Goal: Information Seeking & Learning: Learn about a topic

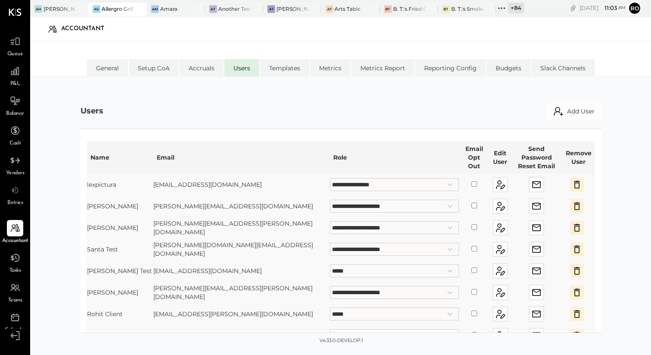
select select "**********"
select select "*****"
select select "**********"
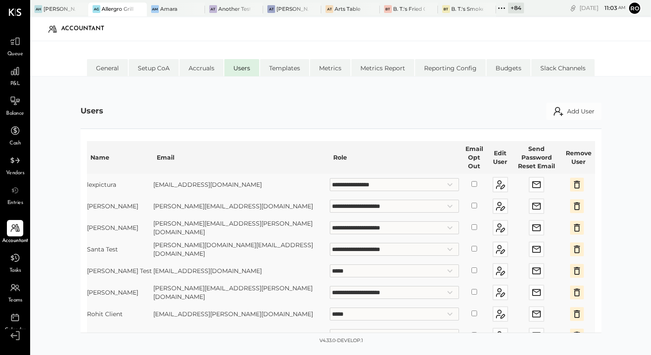
select select "*****"
select select "**********"
select select "*****"
select select "**********"
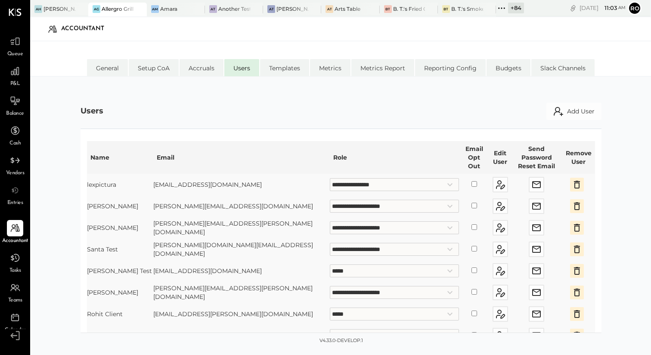
select select "*****"
select select "**********"
select select "*****"
select select "**********"
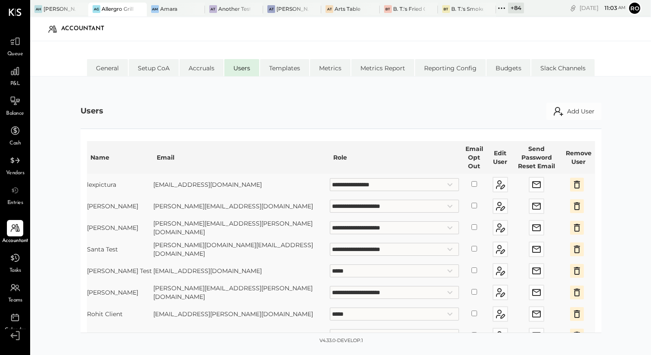
scroll to position [159, 0]
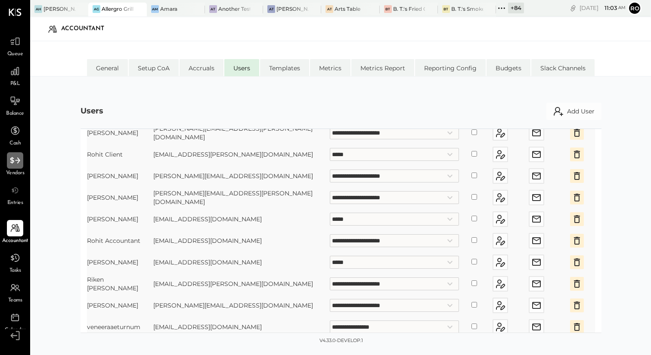
click at [10, 165] on icon at bounding box center [14, 160] width 11 height 11
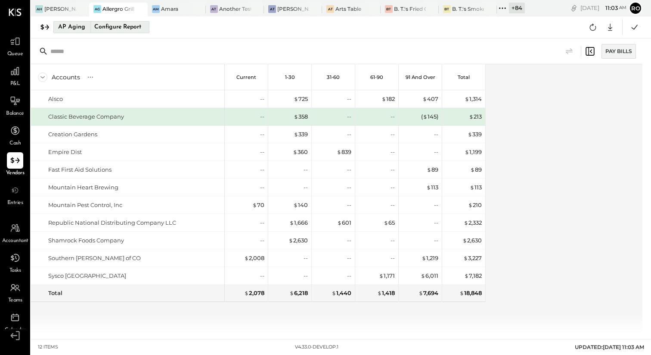
click at [72, 30] on div "AP Aging" at bounding box center [71, 27] width 27 height 14
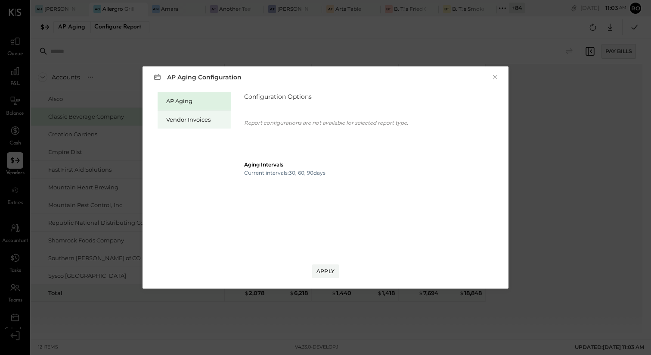
click at [215, 120] on div "Vendor Invoices" at bounding box center [196, 119] width 60 height 8
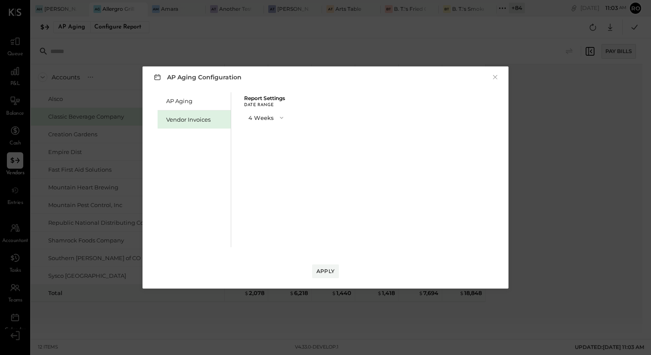
click at [278, 121] on icon "button" at bounding box center [281, 117] width 7 height 7
click at [275, 148] on div "13 Weeks" at bounding box center [267, 148] width 44 height 16
click at [327, 265] on button "Apply" at bounding box center [325, 271] width 27 height 14
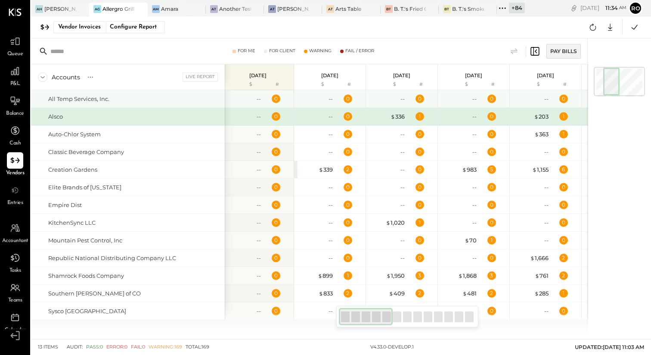
click at [108, 95] on div "All Temp Services, Inc." at bounding box center [78, 99] width 61 height 8
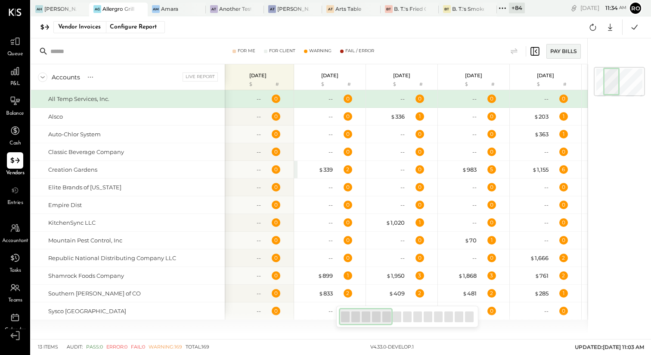
click at [108, 95] on div "All Temp Services, Inc." at bounding box center [78, 99] width 61 height 8
click at [95, 100] on div "All Temp Services, Inc." at bounding box center [78, 99] width 61 height 8
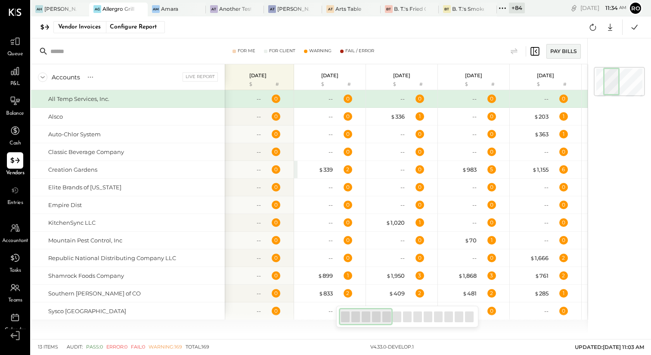
click at [267, 98] on div "0" at bounding box center [277, 98] width 28 height 9
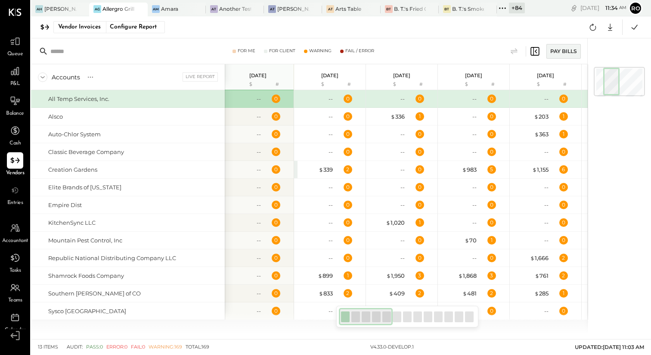
click at [266, 98] on div "0" at bounding box center [277, 98] width 28 height 9
click at [258, 99] on div "--" at bounding box center [259, 99] width 4 height 8
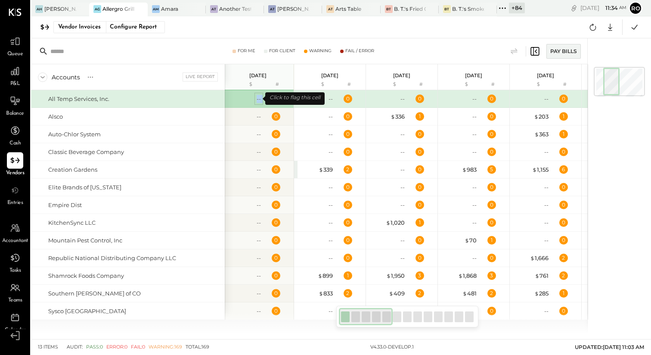
click at [258, 99] on div "--" at bounding box center [259, 99] width 4 height 8
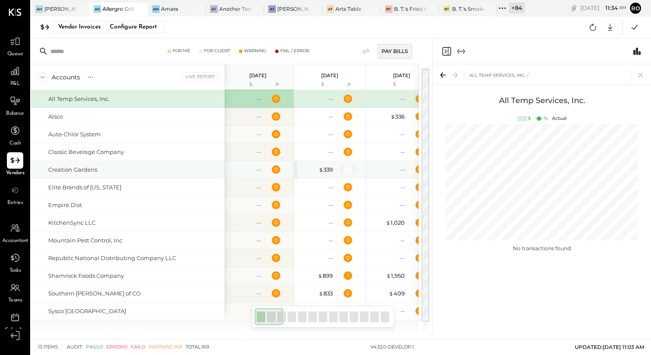
click at [346, 170] on div "2" at bounding box center [348, 169] width 9 height 9
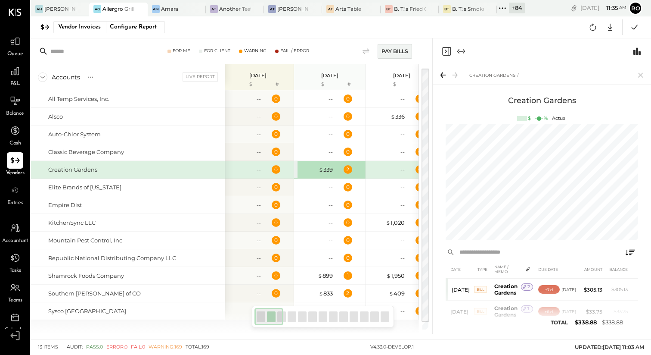
click at [449, 51] on icon "Close panel" at bounding box center [447, 51] width 10 height 10
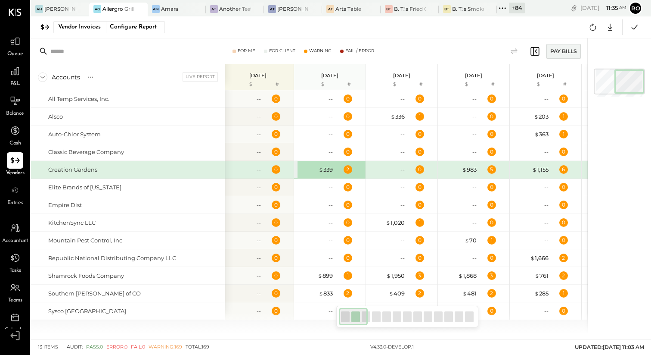
click at [537, 52] on icon at bounding box center [535, 51] width 10 height 10
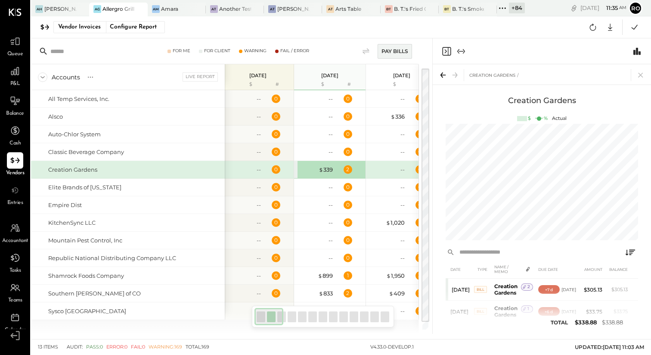
scroll to position [7, 0]
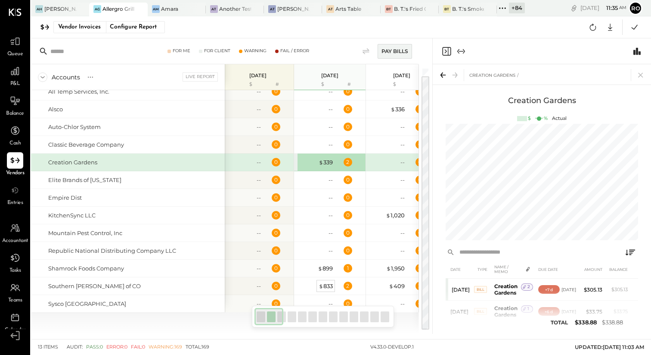
click at [326, 286] on div "$ 833" at bounding box center [326, 286] width 14 height 8
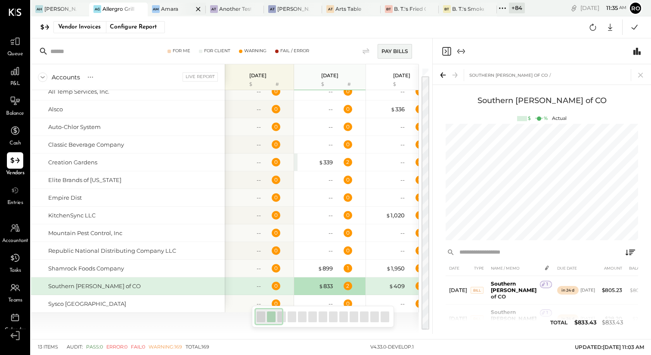
click at [174, 9] on div "Amara" at bounding box center [169, 8] width 17 height 7
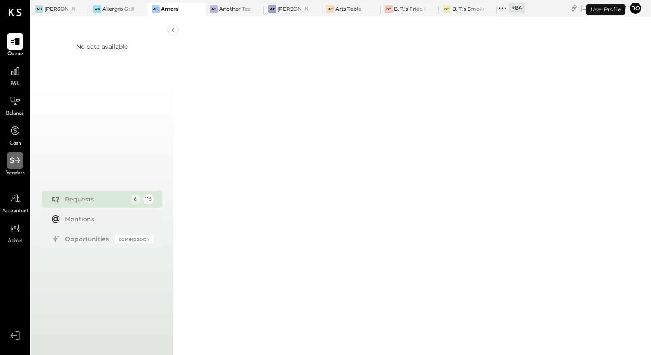
click at [17, 164] on icon at bounding box center [14, 160] width 11 height 11
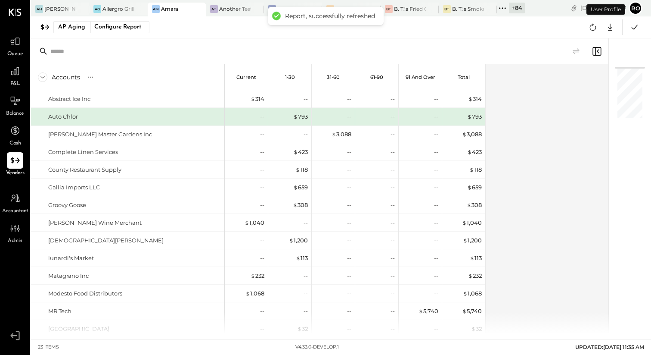
click at [602, 52] on div at bounding box center [320, 51] width 578 height 26
click at [597, 50] on icon at bounding box center [597, 51] width 10 height 10
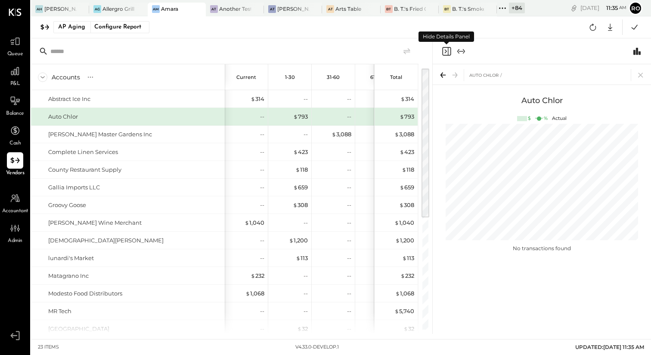
click at [448, 50] on icon "Close panel" at bounding box center [447, 51] width 10 height 10
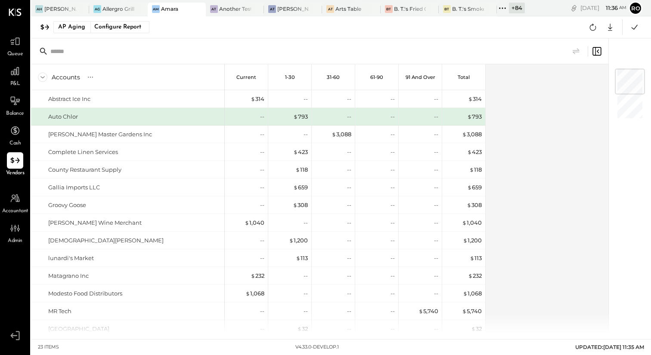
click at [598, 53] on icon at bounding box center [597, 51] width 10 height 10
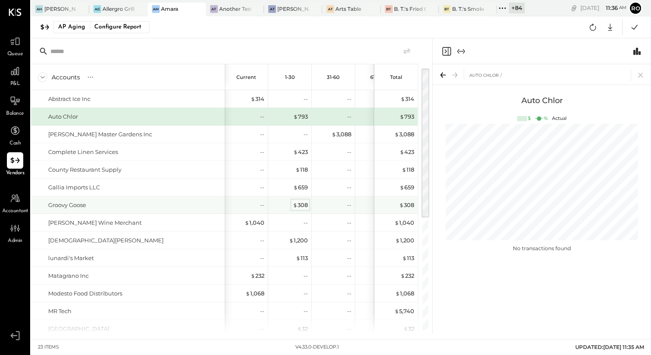
click at [303, 204] on div "$ 308" at bounding box center [300, 205] width 15 height 8
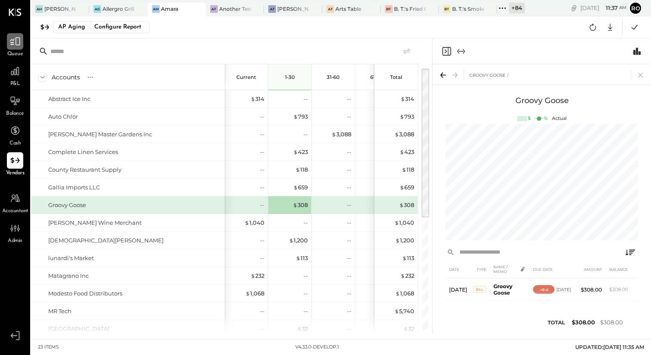
click at [21, 44] on icon at bounding box center [14, 41] width 11 height 11
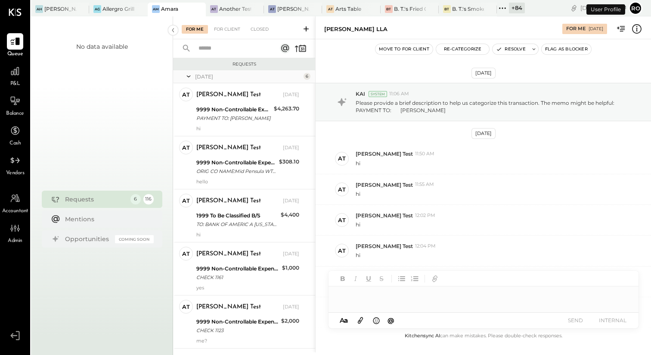
scroll to position [175, 0]
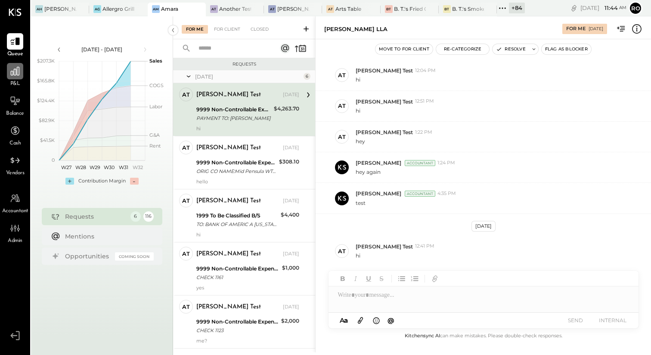
click at [17, 72] on icon at bounding box center [15, 71] width 9 height 9
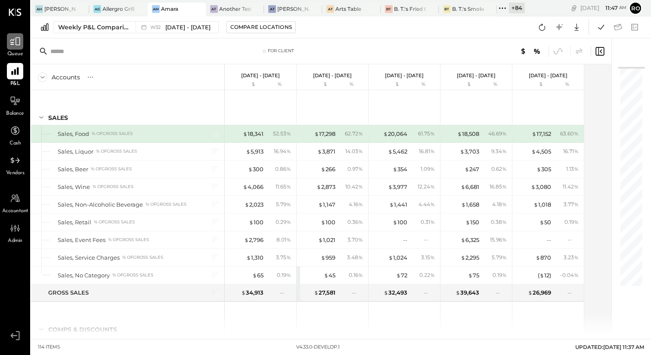
click at [18, 42] on icon at bounding box center [14, 41] width 11 height 11
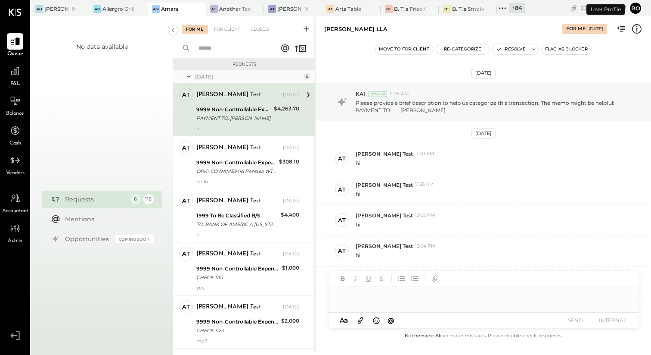
scroll to position [175, 0]
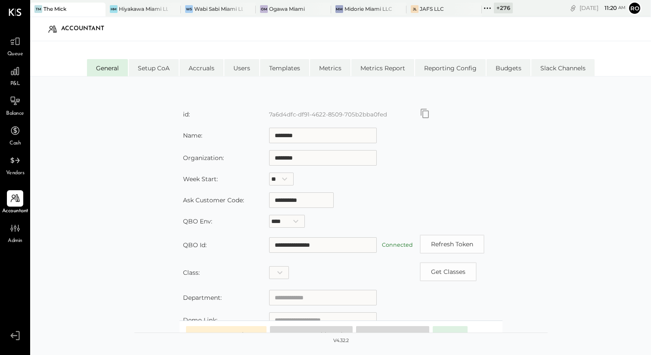
scroll to position [128, 0]
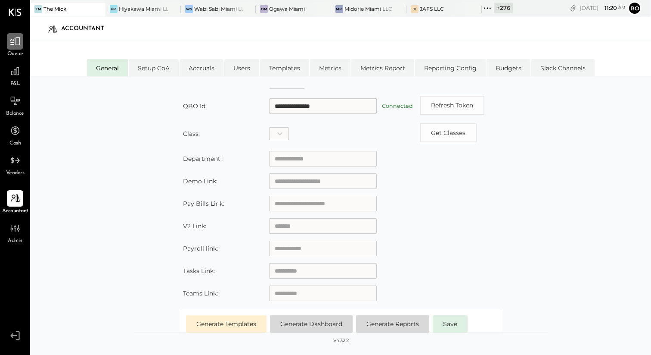
click at [16, 48] on div at bounding box center [15, 41] width 16 height 16
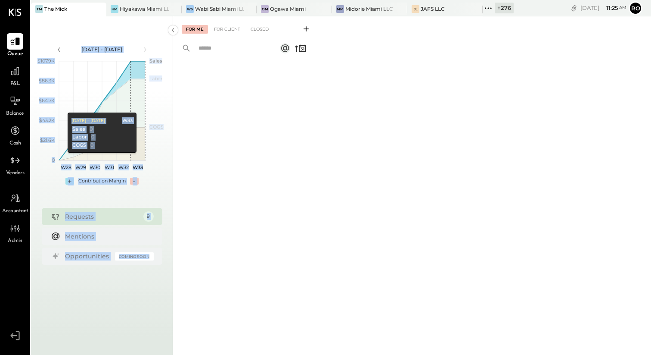
drag, startPoint x: 174, startPoint y: 33, endPoint x: 107, endPoint y: 31, distance: 67.2
click at [107, 31] on div "[DATE] - [DATE] polygon, polyline { transition: fill-opacity 0.1s, stroke-opaci…" at bounding box center [341, 193] width 620 height 355
click at [154, 31] on div "[DATE] - [DATE] polygon, polyline { transition: fill-opacity 0.1s, stroke-opaci…" at bounding box center [102, 193] width 142 height 355
drag, startPoint x: 174, startPoint y: 29, endPoint x: 124, endPoint y: 29, distance: 50.0
click at [124, 29] on div "[DATE] - [DATE] polygon, polyline { transition: fill-opacity 0.1s, stroke-opaci…" at bounding box center [341, 193] width 620 height 355
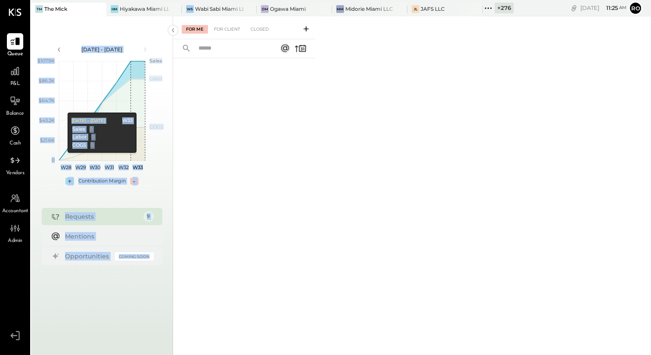
click at [146, 28] on div "[DATE] - [DATE] polygon, polyline { transition: fill-opacity 0.1s, stroke-opaci…" at bounding box center [102, 193] width 142 height 355
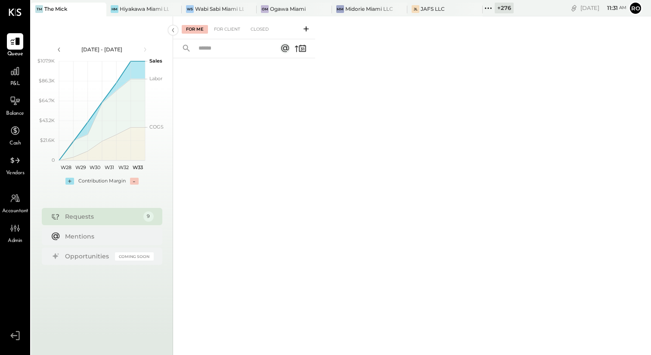
click at [15, 170] on span "Vendors" at bounding box center [15, 173] width 19 height 8
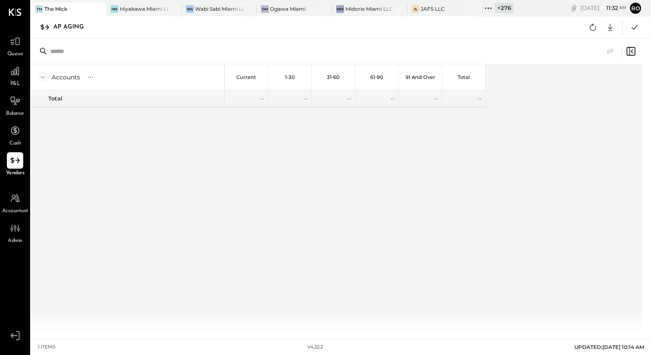
click at [63, 22] on div "AP Aging" at bounding box center [72, 27] width 39 height 14
click at [63, 23] on div "AP Aging" at bounding box center [72, 27] width 39 height 14
click at [72, 27] on div "AP Aging" at bounding box center [72, 27] width 39 height 14
click at [16, 75] on icon at bounding box center [14, 70] width 11 height 11
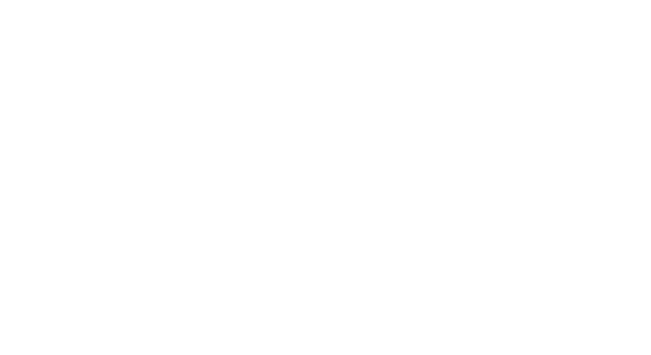
click at [317, 0] on html at bounding box center [325, 0] width 651 height 0
